Goal: Task Accomplishment & Management: Use online tool/utility

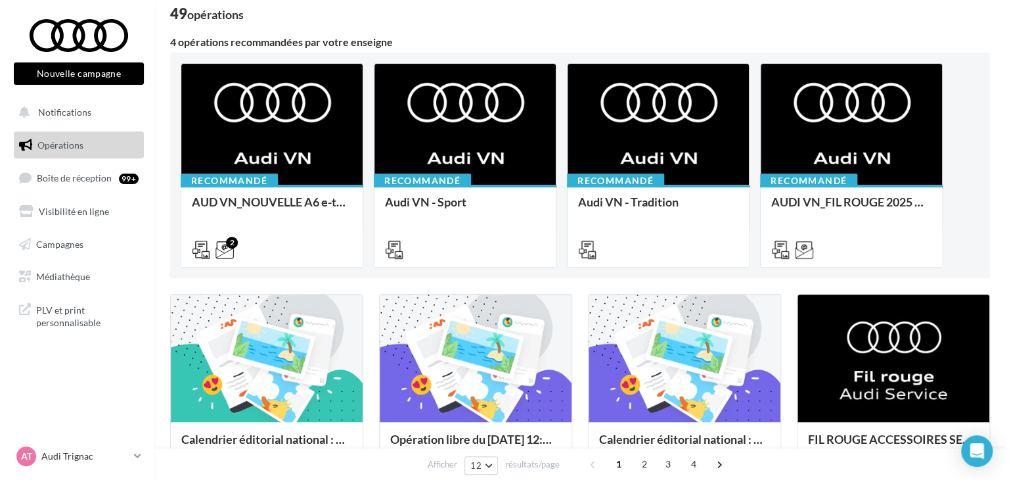
scroll to position [197, 0]
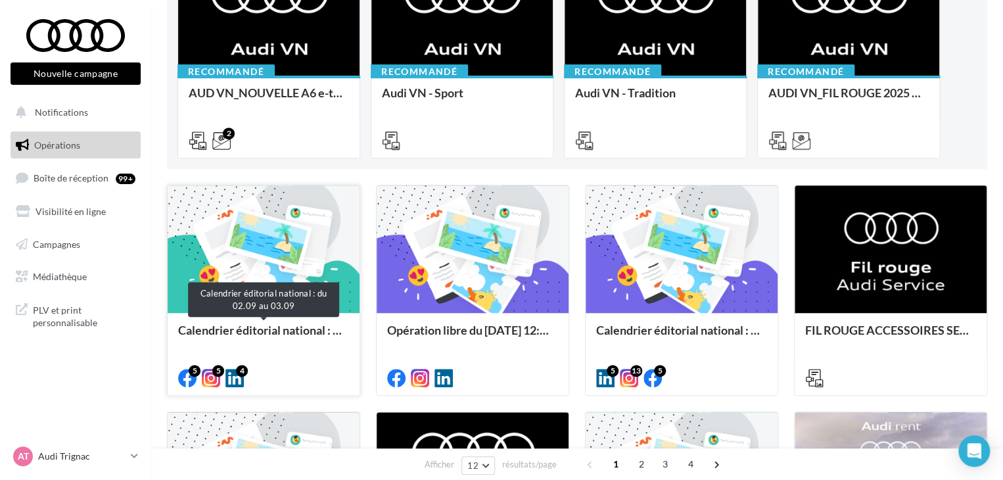
click at [300, 332] on div "Calendrier éditorial national : du 02.09 au 03.09" at bounding box center [263, 336] width 171 height 26
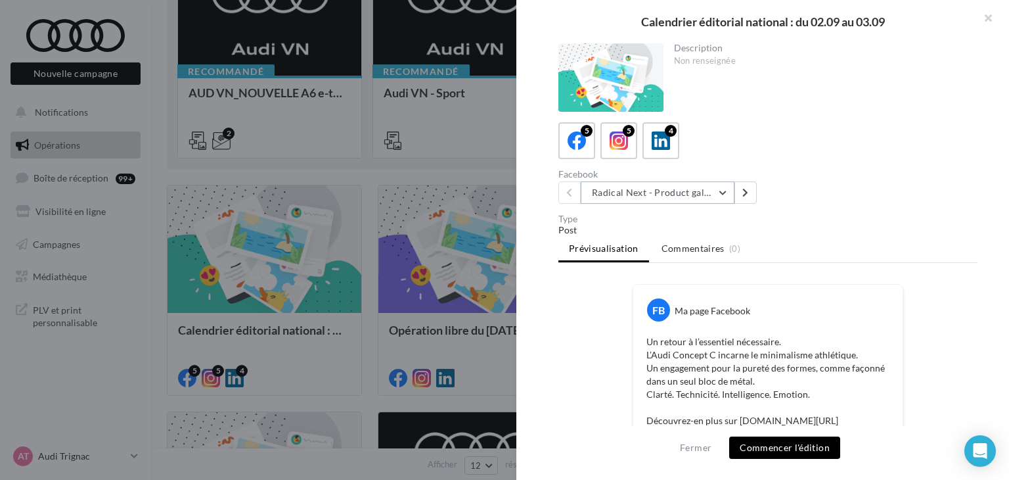
click at [686, 200] on button "Radical Next - Product gallery" at bounding box center [658, 192] width 154 height 22
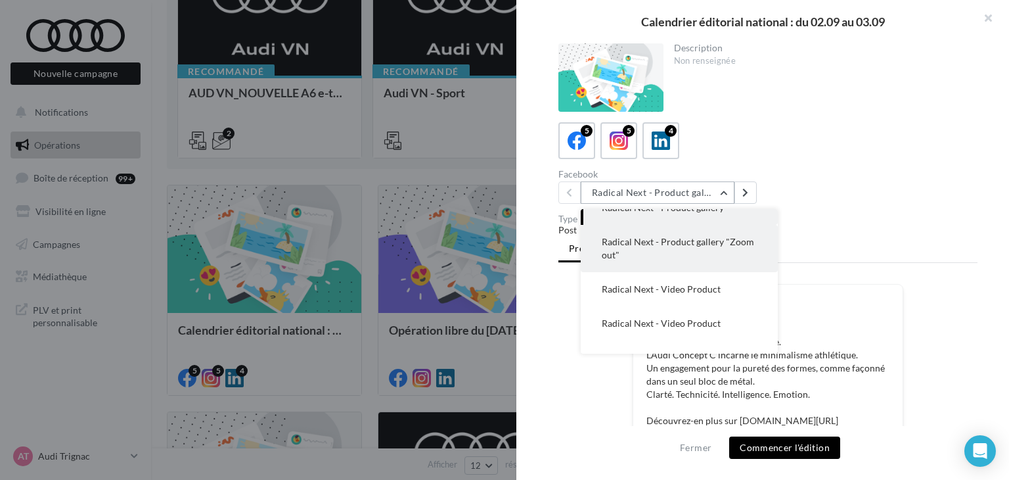
scroll to position [0, 0]
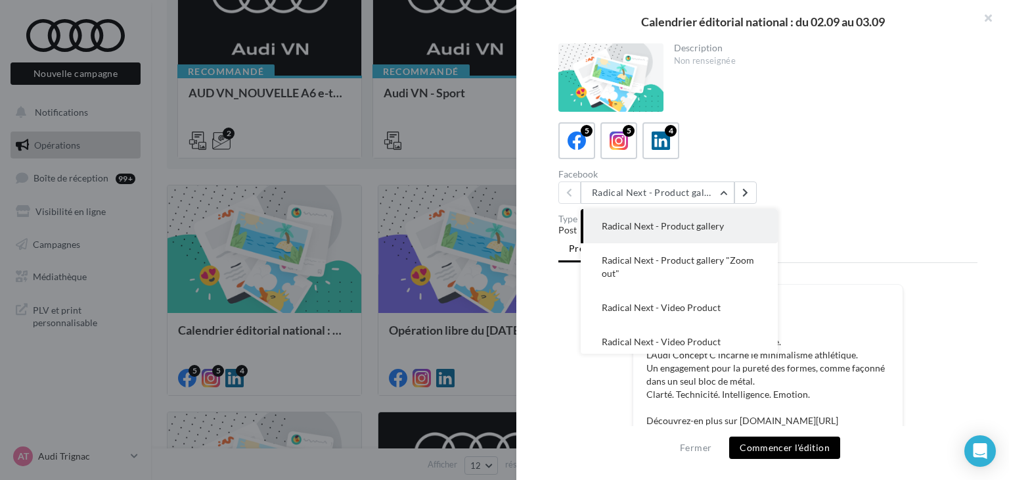
click at [317, 370] on div at bounding box center [504, 240] width 1009 height 480
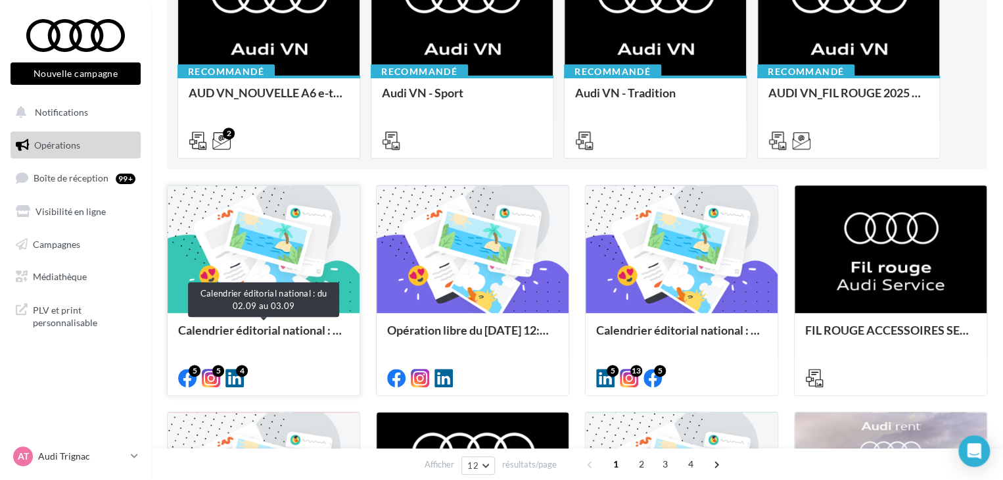
click at [262, 332] on div "Calendrier éditorial national : du 02.09 au 03.09" at bounding box center [263, 336] width 171 height 26
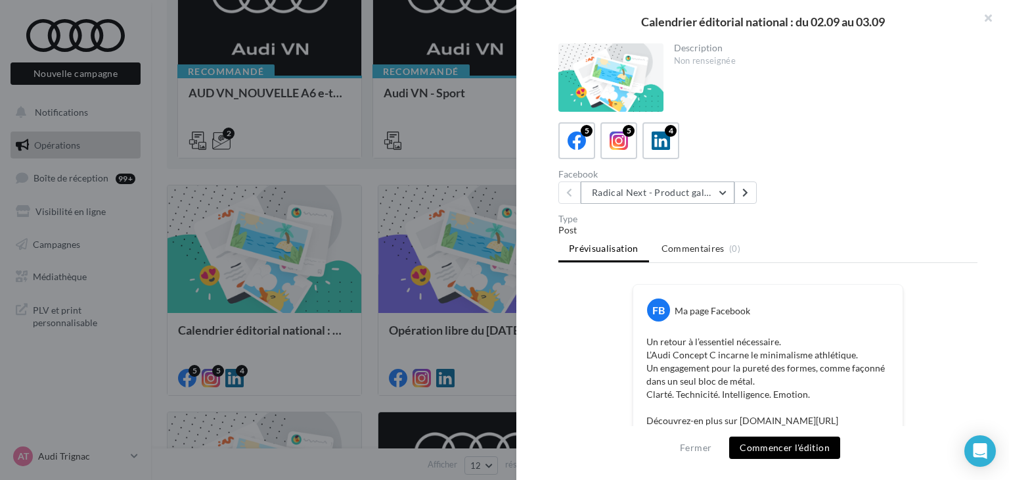
click at [702, 193] on button "Radical Next - Product gallery" at bounding box center [658, 192] width 154 height 22
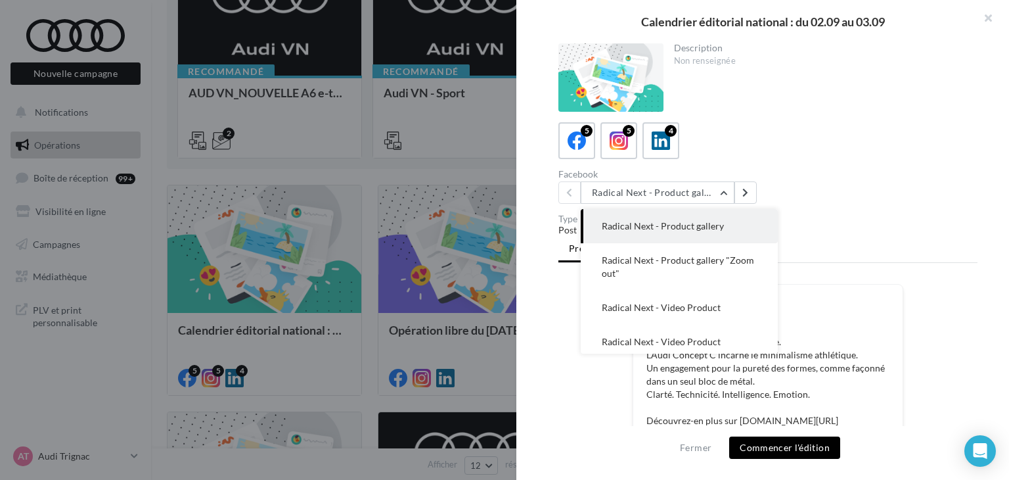
click at [843, 216] on div "Type" at bounding box center [767, 218] width 419 height 9
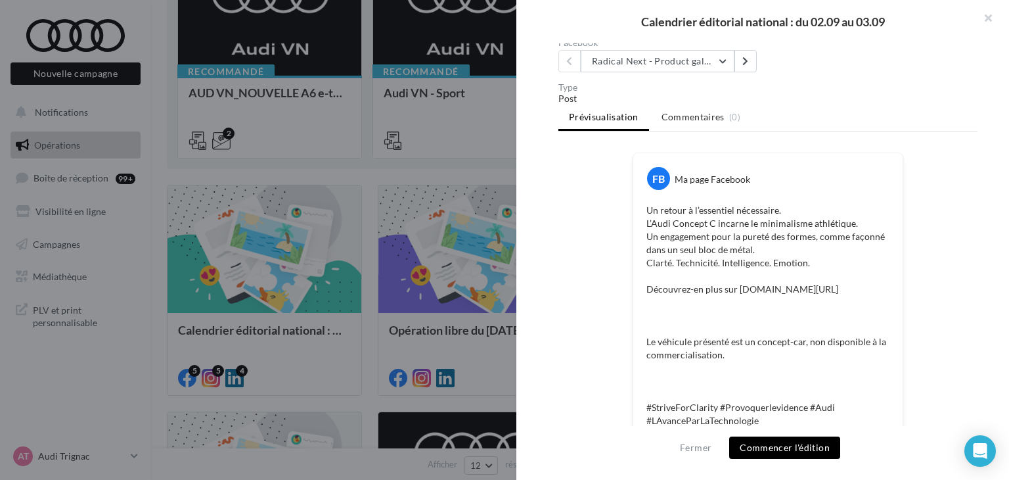
scroll to position [66, 0]
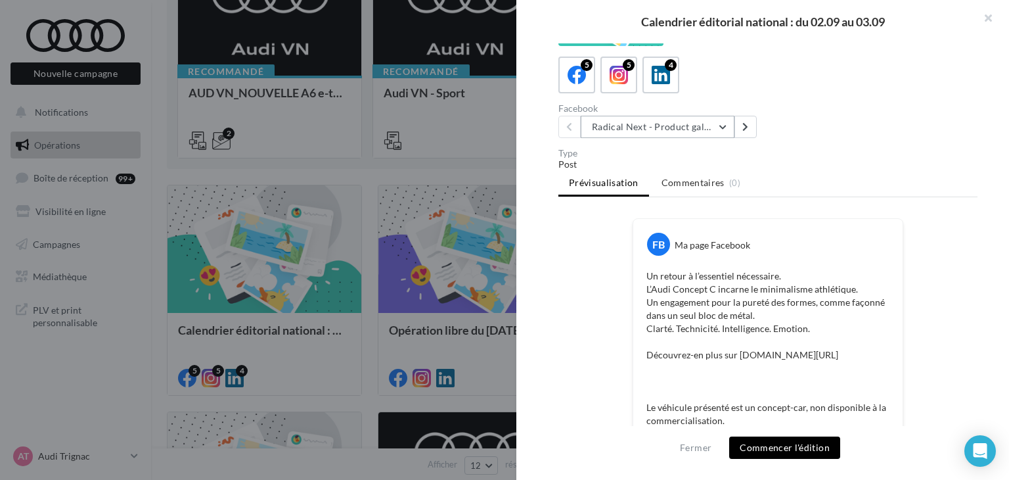
click at [686, 124] on button "Radical Next - Product gallery" at bounding box center [658, 127] width 154 height 22
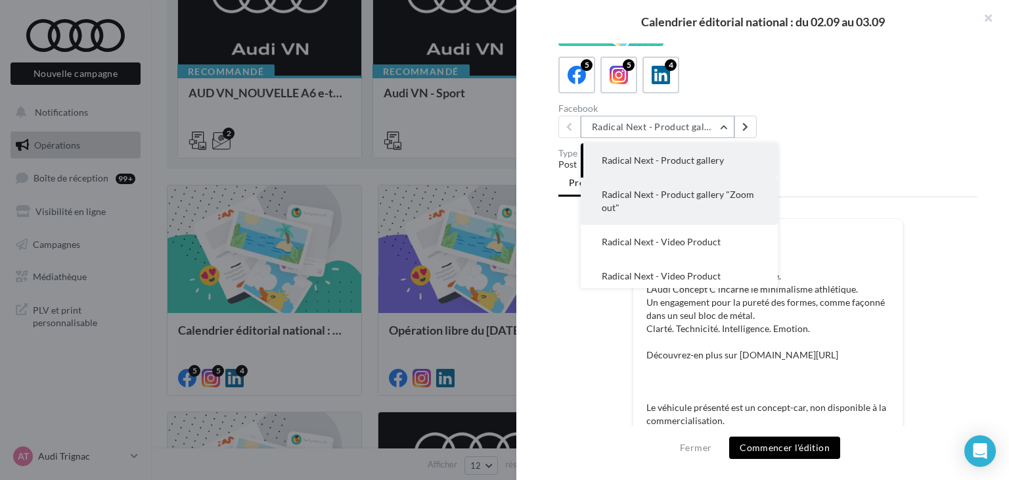
scroll to position [53, 0]
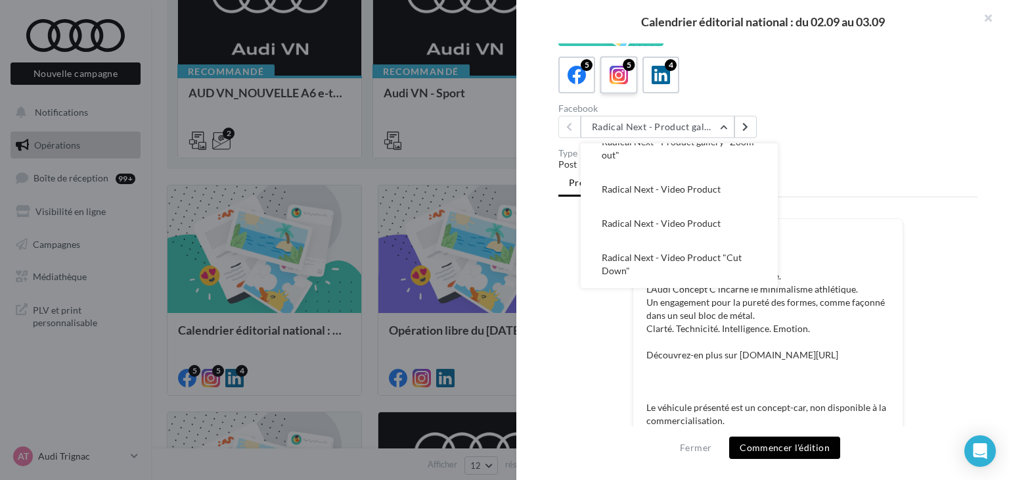
click at [607, 74] on div "5" at bounding box center [619, 75] width 24 height 24
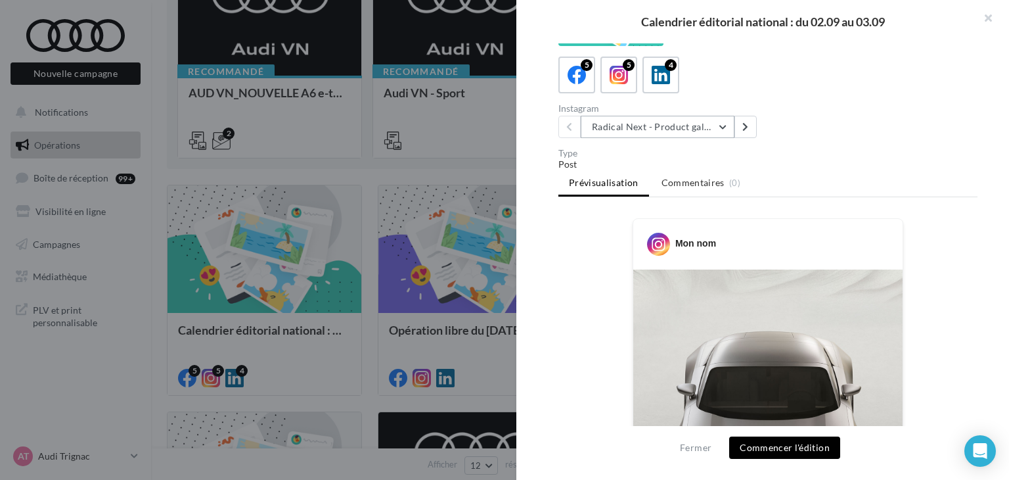
click at [665, 124] on button "Radical Next - Product gallery" at bounding box center [658, 127] width 154 height 22
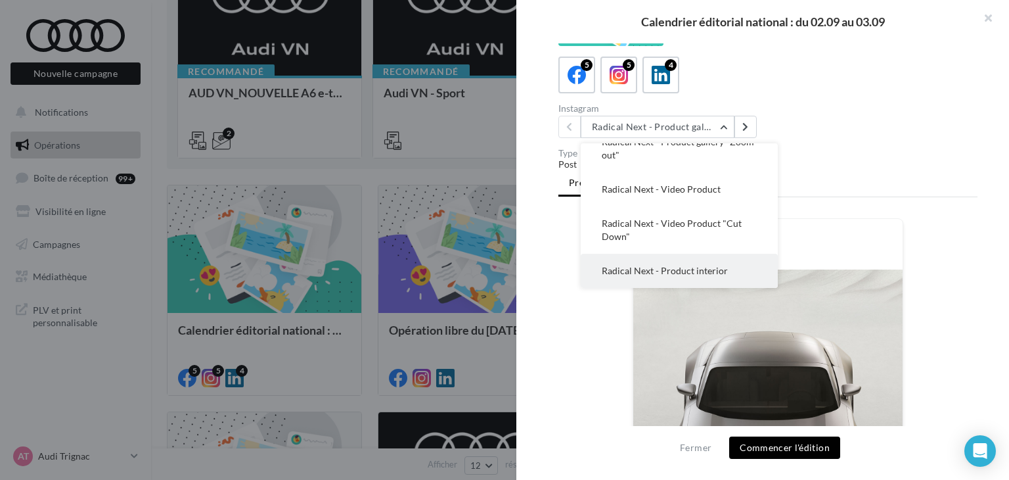
click at [697, 271] on span "Radical Next - Product interior" at bounding box center [665, 270] width 126 height 11
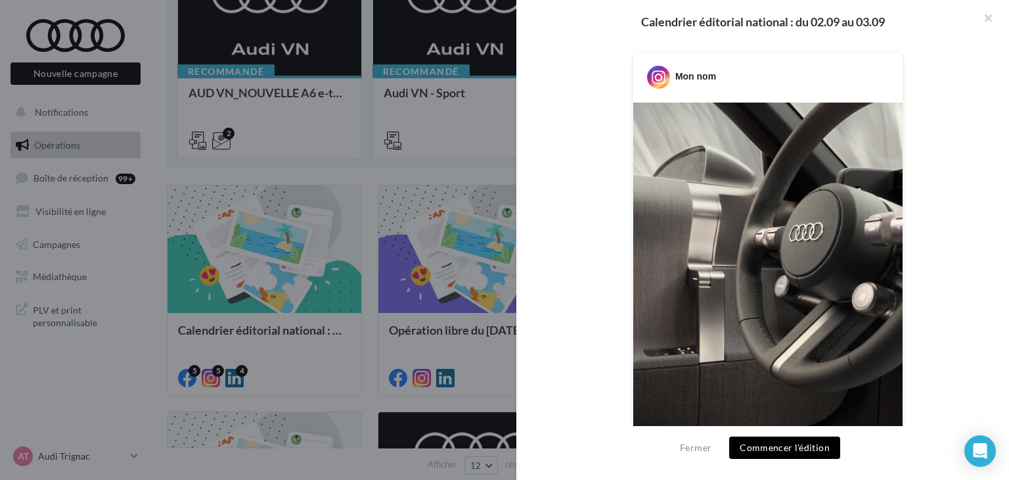
scroll to position [495, 0]
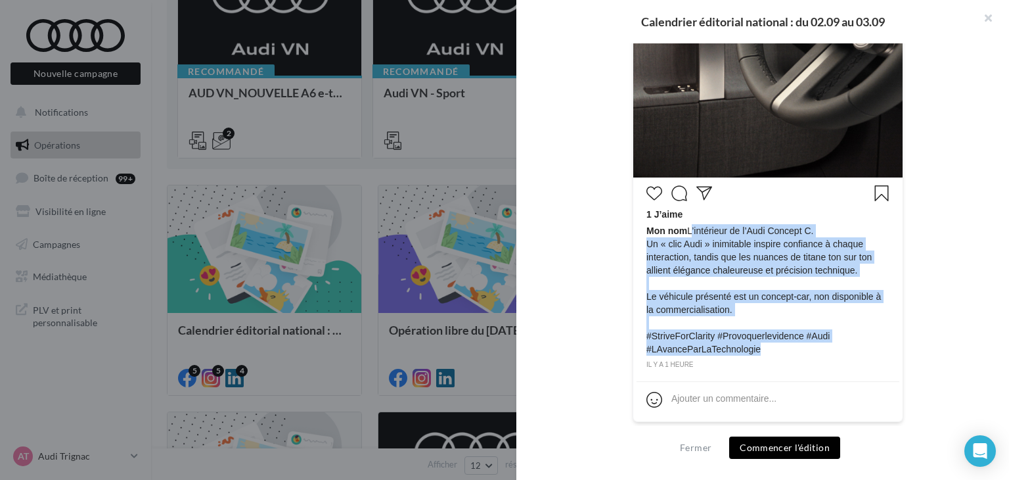
drag, startPoint x: 768, startPoint y: 349, endPoint x: 686, endPoint y: 233, distance: 142.4
click at [686, 233] on span "Mon nom L’intérieur de l’Audi Concept C. Un « clic Audi » inimitable inspire co…" at bounding box center [768, 289] width 243 height 131
copy span "L’intérieur de l’Audi Concept C. Un « clic Audi » inimitable inspire confiance …"
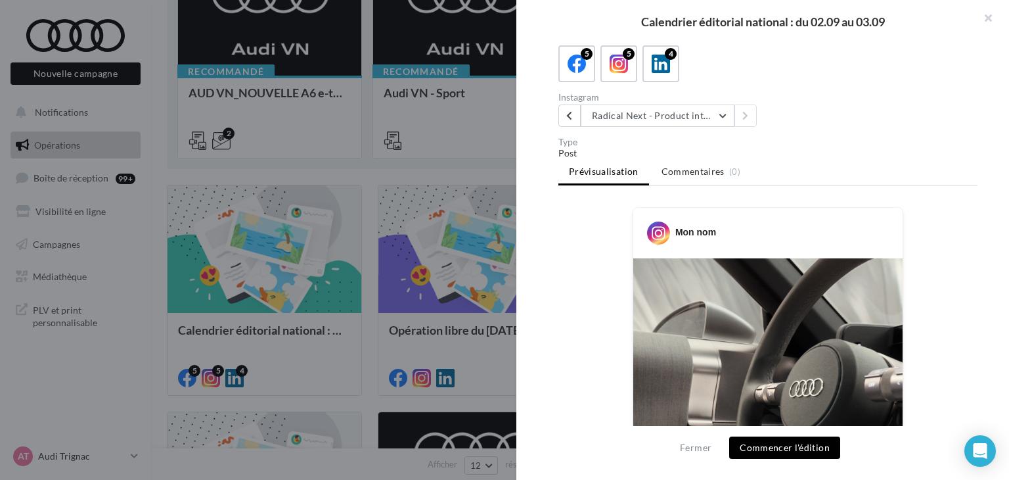
scroll to position [0, 0]
